Goal: Information Seeking & Learning: Learn about a topic

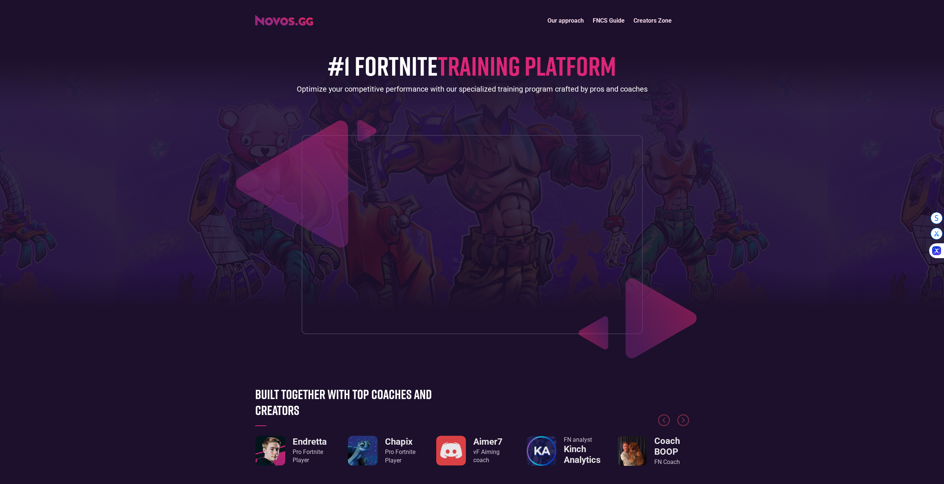
click at [286, 19] on img "home" at bounding box center [284, 20] width 58 height 10
click at [616, 16] on link "FNCS Guide" at bounding box center [608, 21] width 41 height 16
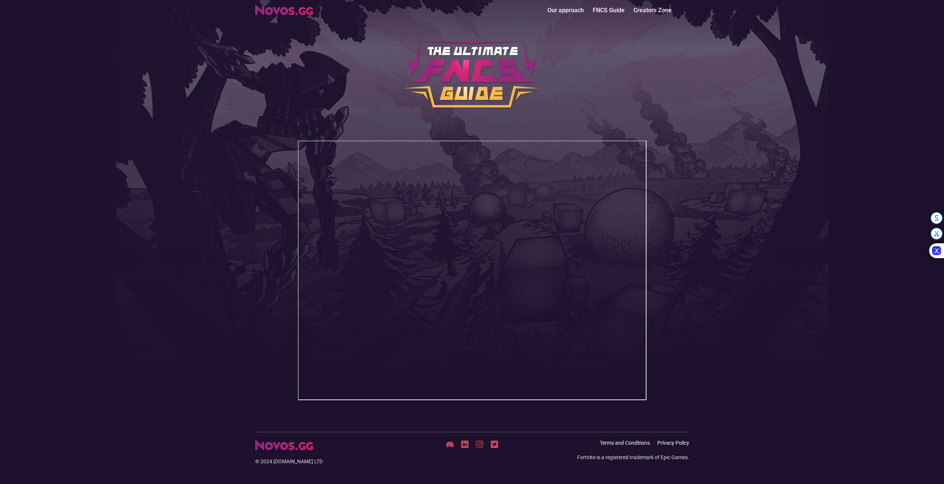
scroll to position [18, 0]
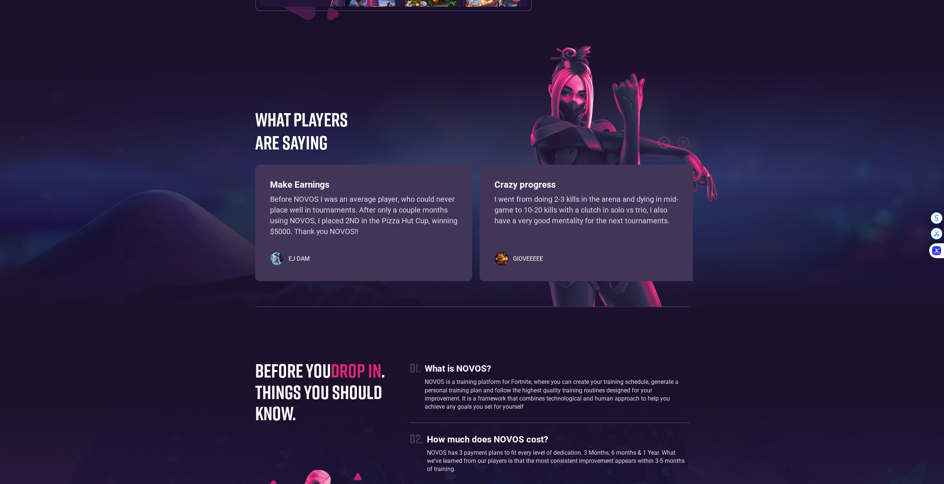
scroll to position [1468, 0]
